Goal: Information Seeking & Learning: Learn about a topic

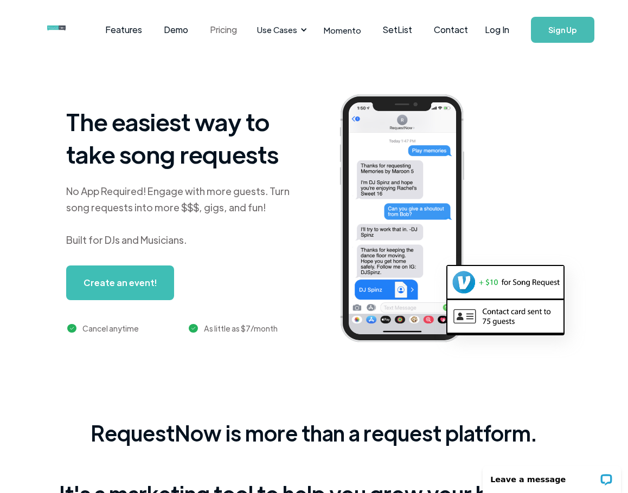
click at [226, 30] on link "Pricing" at bounding box center [223, 30] width 49 height 34
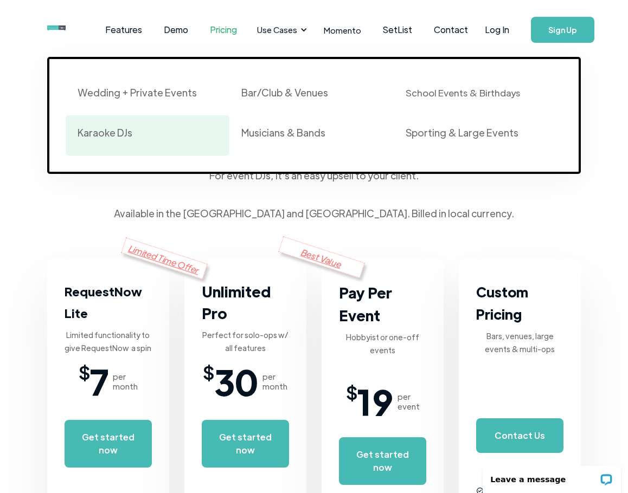
click at [88, 131] on div "Karaoke DJs" at bounding box center [105, 132] width 55 height 13
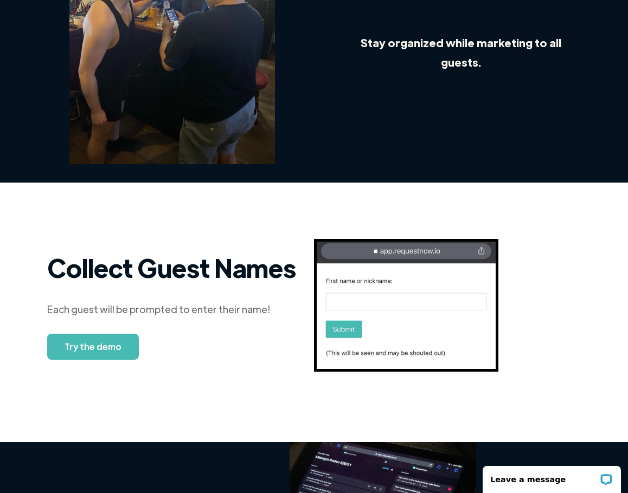
scroll to position [526, 0]
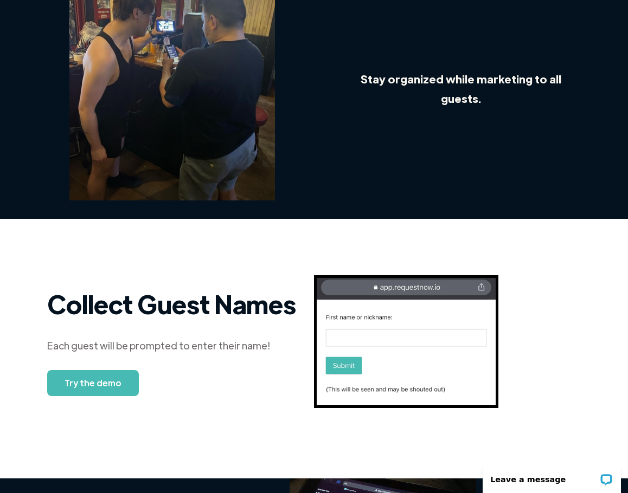
click at [124, 330] on div "Collect Guest Names Each guest will be prompted to enter their name! Try the de…" at bounding box center [171, 341] width 249 height 109
click at [117, 370] on link "Try the demo" at bounding box center [93, 383] width 92 height 26
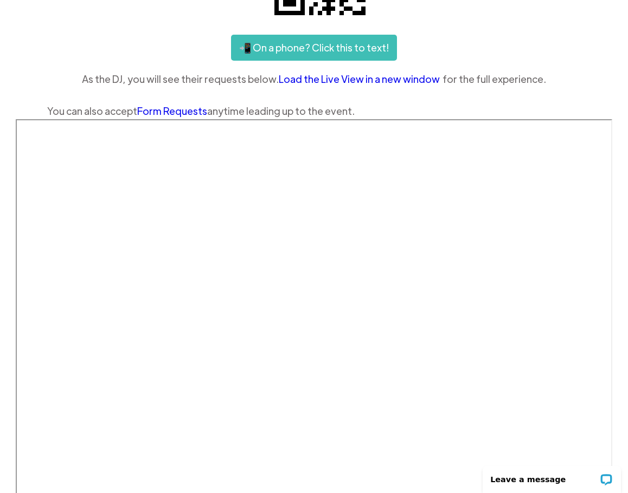
scroll to position [108, 0]
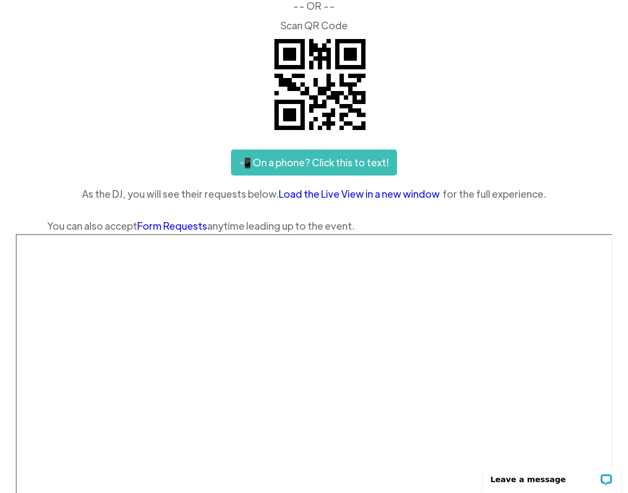
click at [323, 164] on link "📲 On a phone? Click this to text!" at bounding box center [314, 163] width 166 height 26
